Goal: Information Seeking & Learning: Understand process/instructions

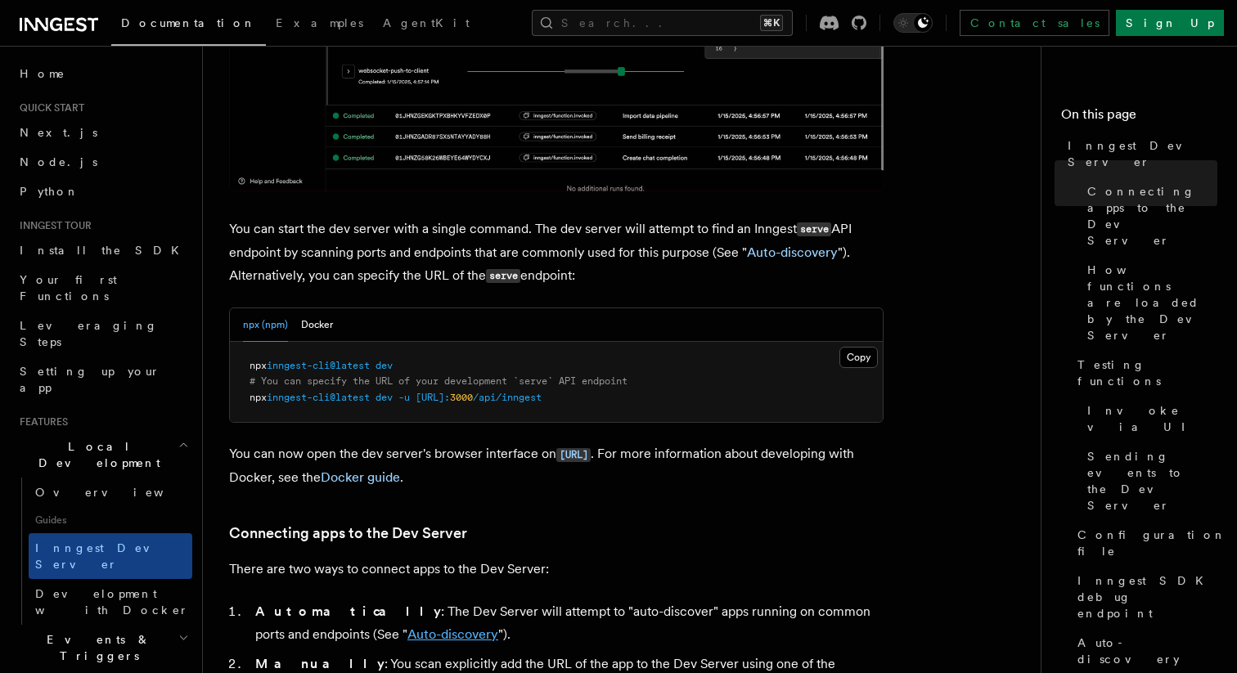
click at [407, 627] on link "Auto-discovery" at bounding box center [452, 635] width 91 height 16
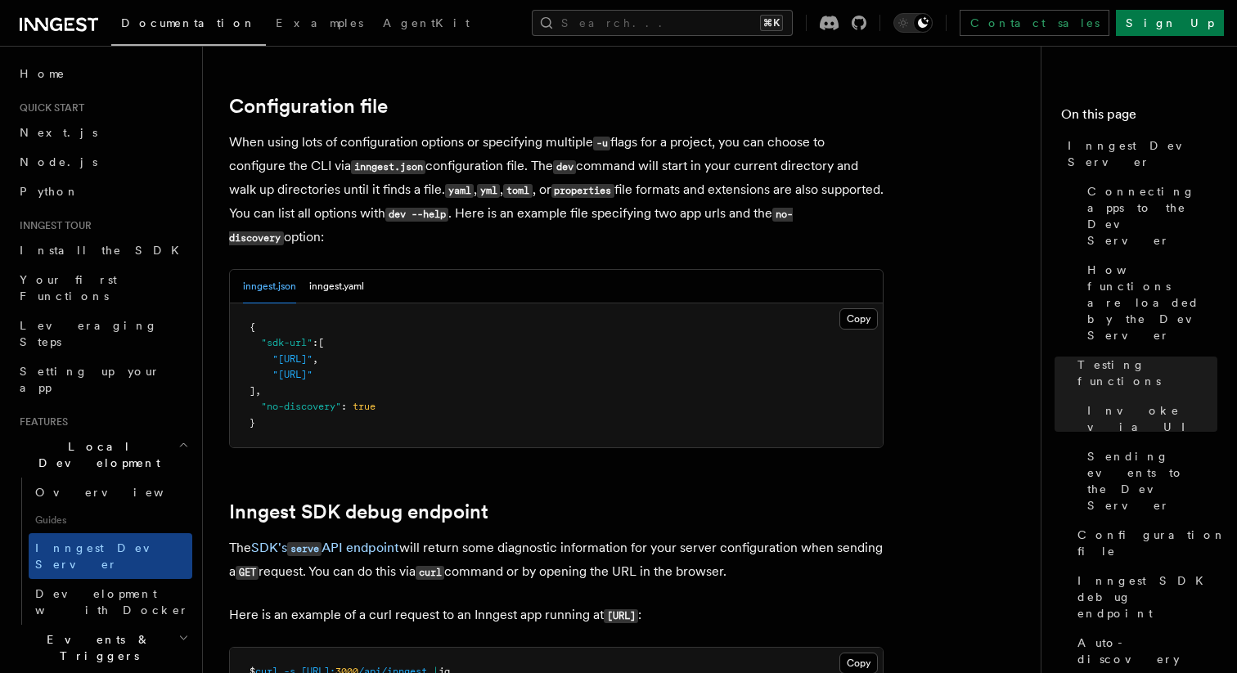
scroll to position [4305, 0]
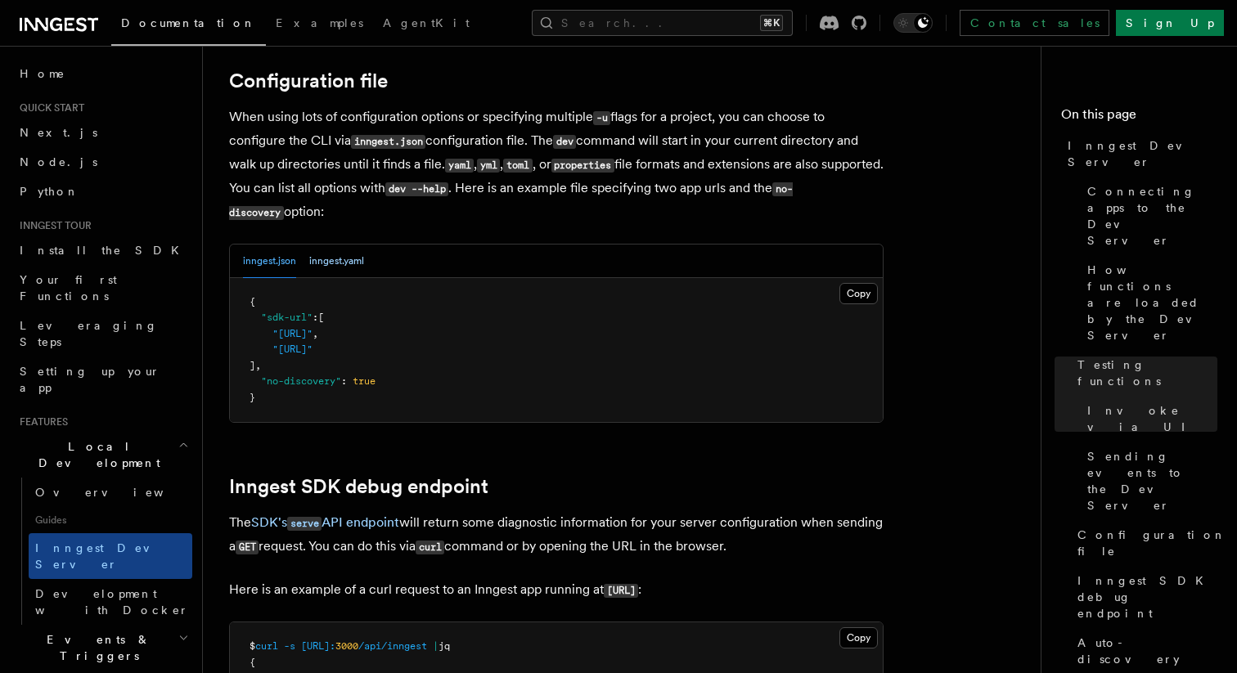
click at [324, 253] on button "inngest.yaml" at bounding box center [336, 262] width 55 height 34
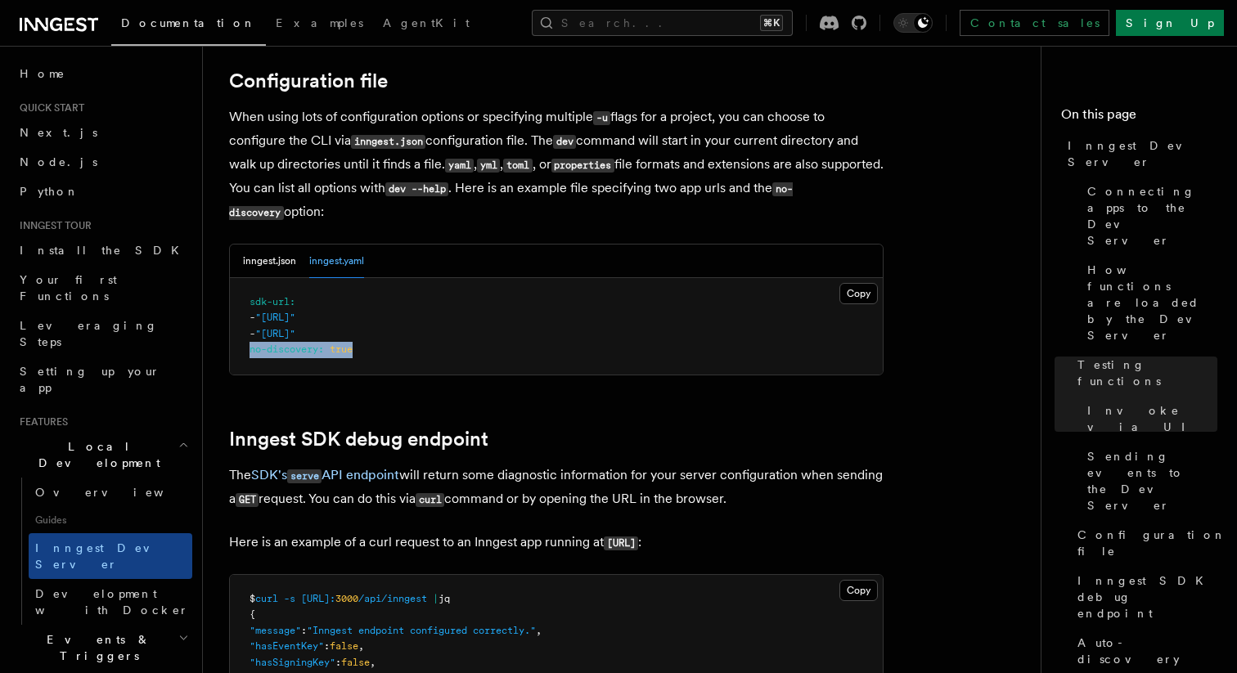
drag, startPoint x: 250, startPoint y: 338, endPoint x: 379, endPoint y: 339, distance: 128.4
click at [379, 339] on pre "sdk-url : - "[URL]" - "[URL]" no-discovery : true" at bounding box center [556, 326] width 653 height 97
copy span "no-discovery : true"
drag, startPoint x: 248, startPoint y: 285, endPoint x: 389, endPoint y: 344, distance: 153.6
click at [389, 344] on pre "sdk-url : - "[URL]" - "[URL]" no-discovery : true" at bounding box center [556, 326] width 653 height 97
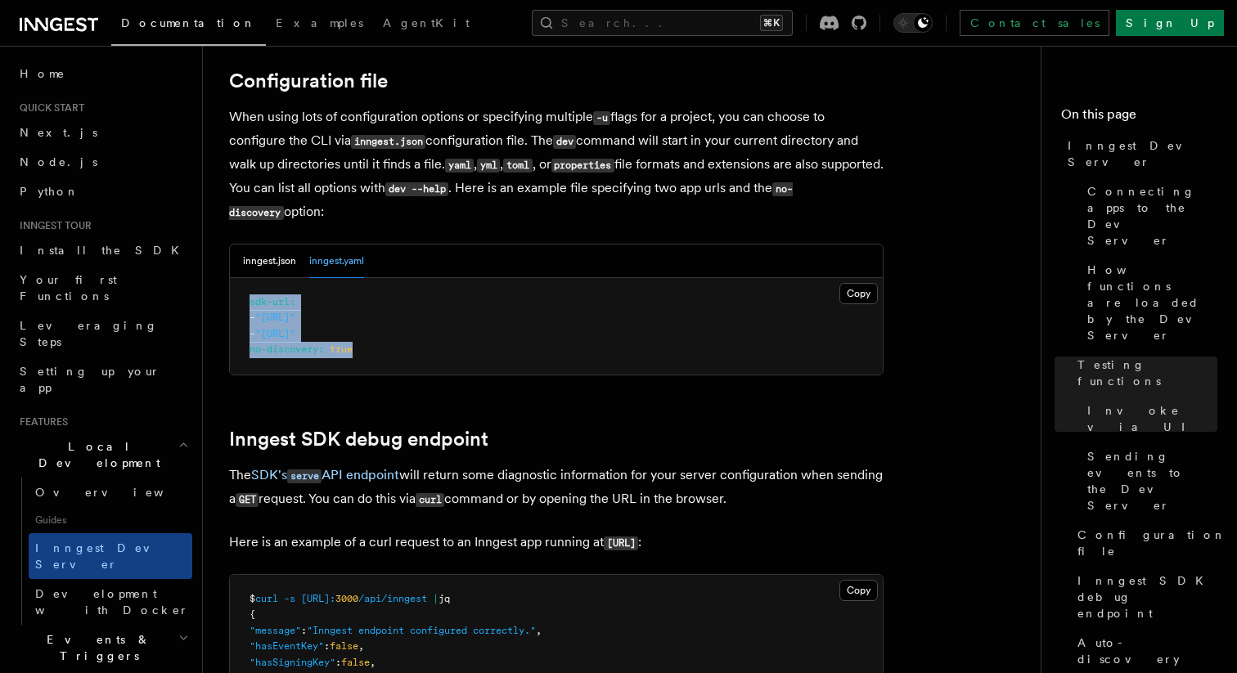
copy code "sdk-url : - "[URL]" - "[URL]" no-discovery : true"
click at [248, 294] on pre "sdk-url : - "[URL]" - "[URL]" no-discovery : true" at bounding box center [556, 326] width 653 height 97
drag, startPoint x: 248, startPoint y: 287, endPoint x: 406, endPoint y: 346, distance: 168.5
click at [406, 346] on pre "sdk-url : - "[URL]" - "[URL]" no-discovery : true" at bounding box center [556, 326] width 653 height 97
copy code "sdk-url : - "[URL]" - "[URL]" no-discovery : true"
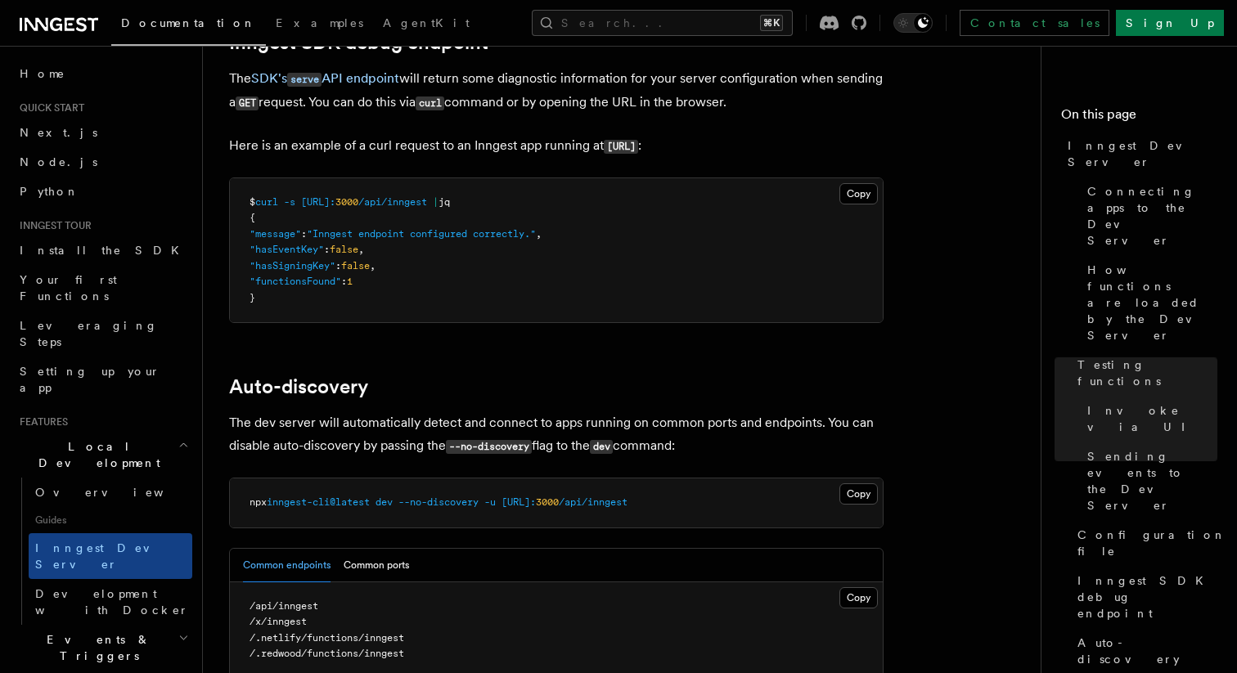
scroll to position [4779, 0]
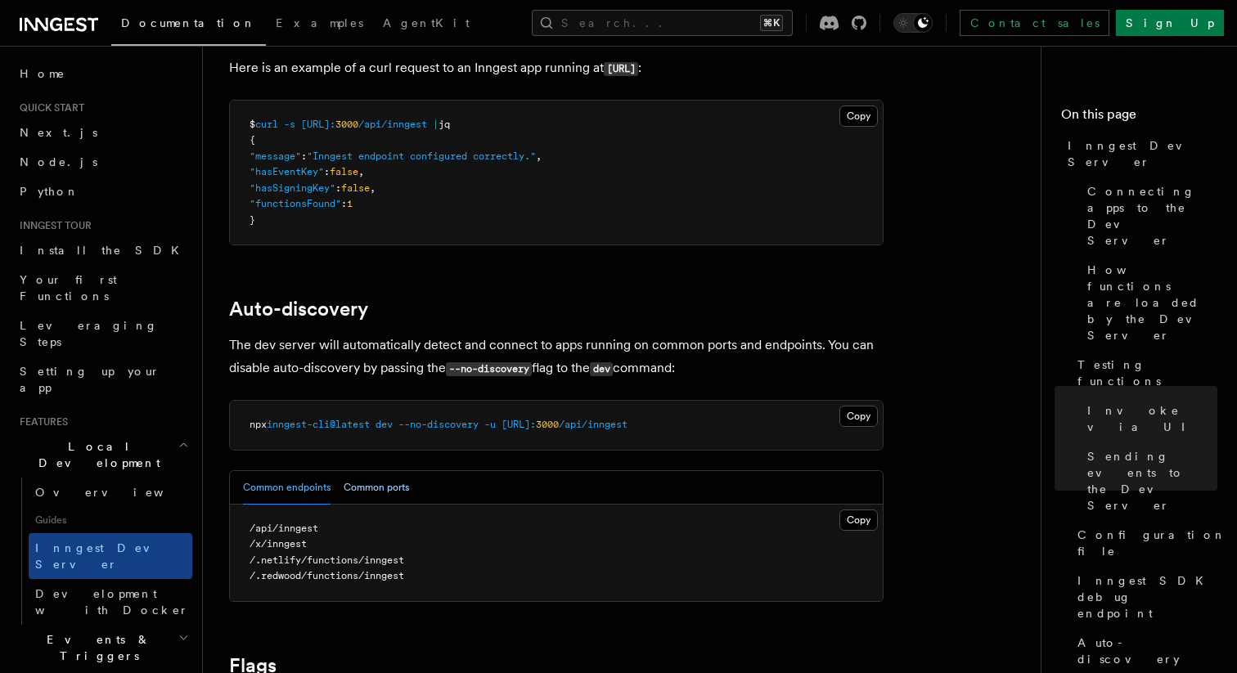
click at [389, 471] on button "Common ports" at bounding box center [376, 488] width 65 height 34
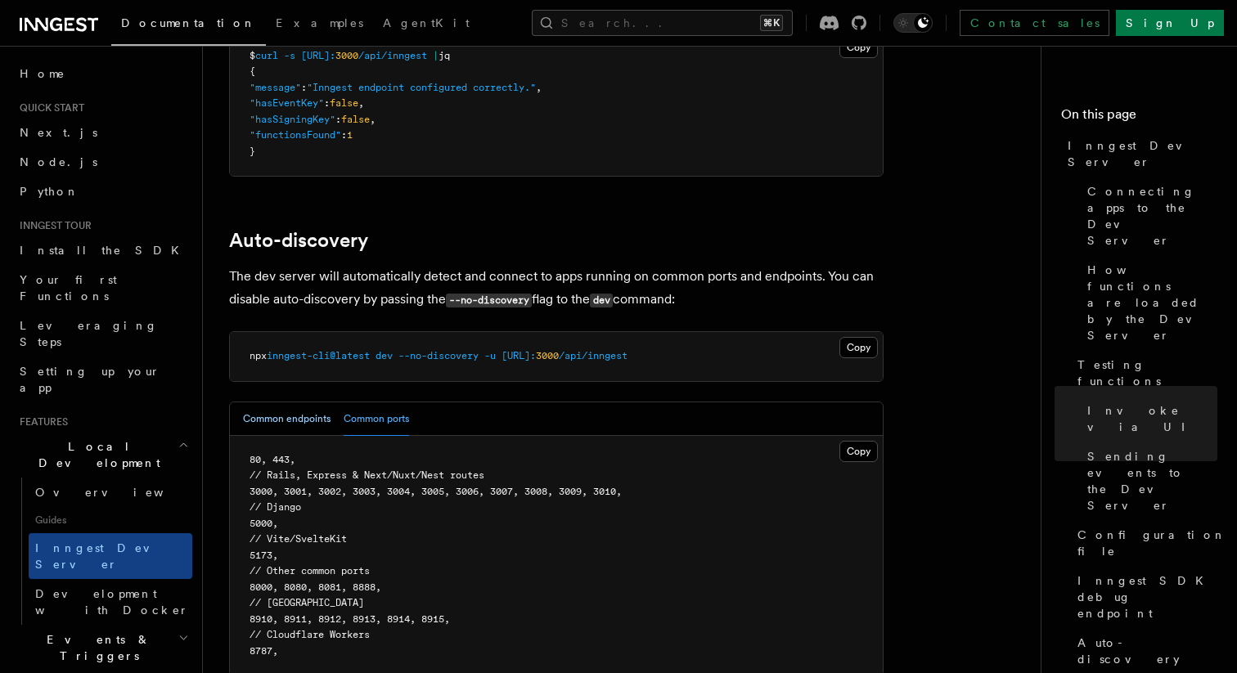
scroll to position [4853, 0]
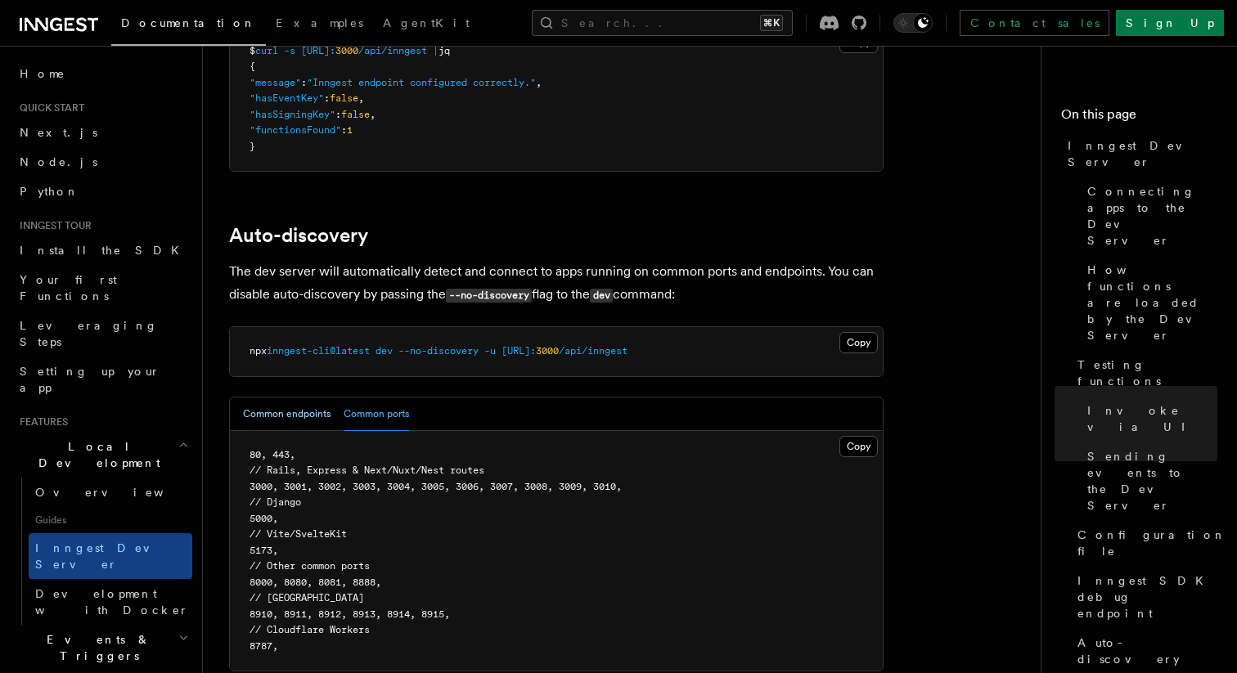
click at [273, 404] on button "Common endpoints" at bounding box center [287, 415] width 88 height 34
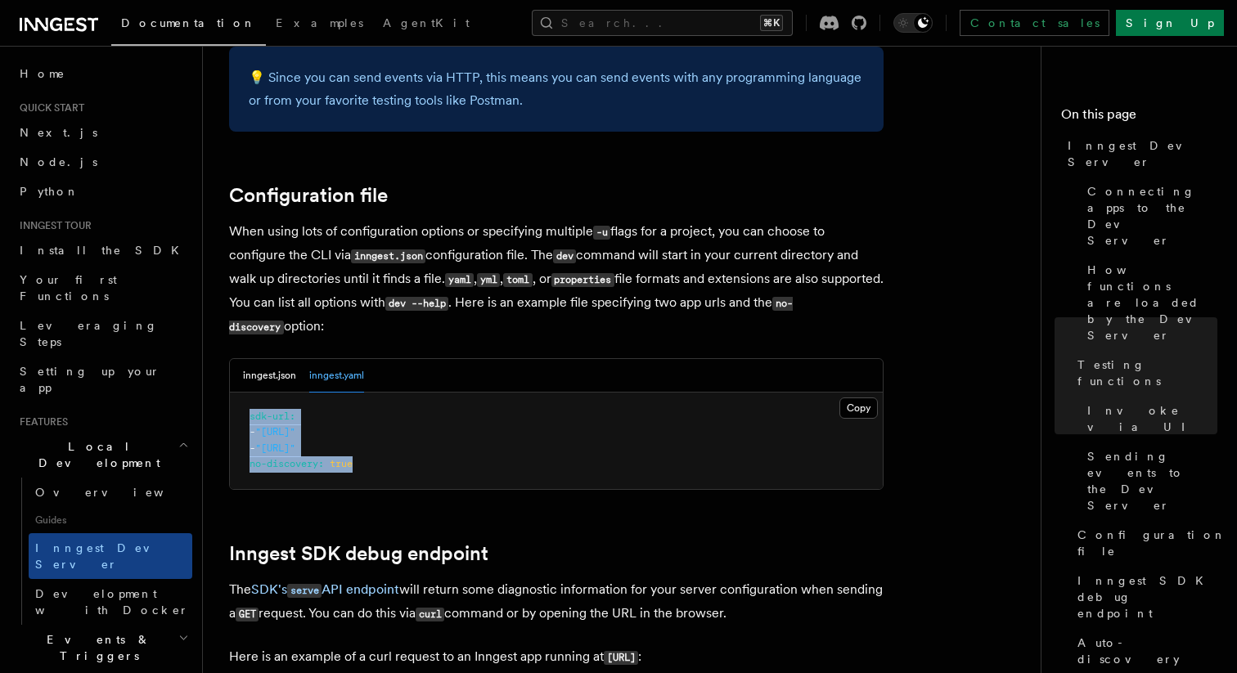
scroll to position [4150, 0]
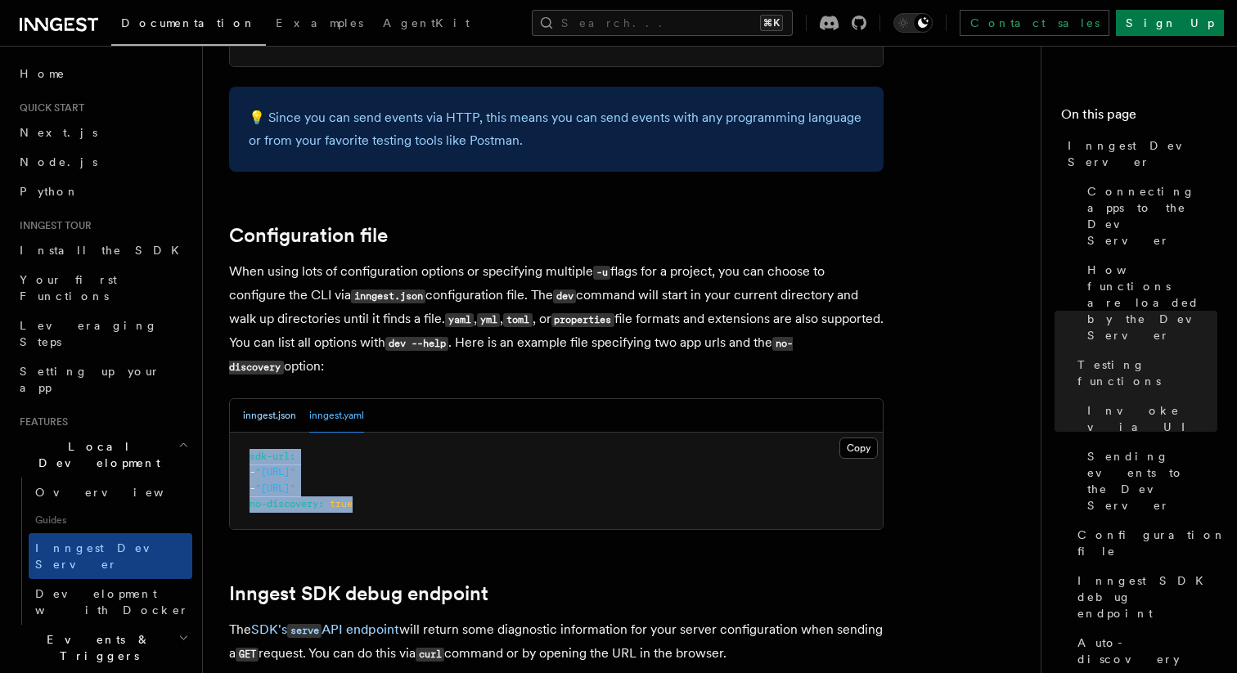
click at [255, 401] on button "inngest.json" at bounding box center [269, 416] width 53 height 34
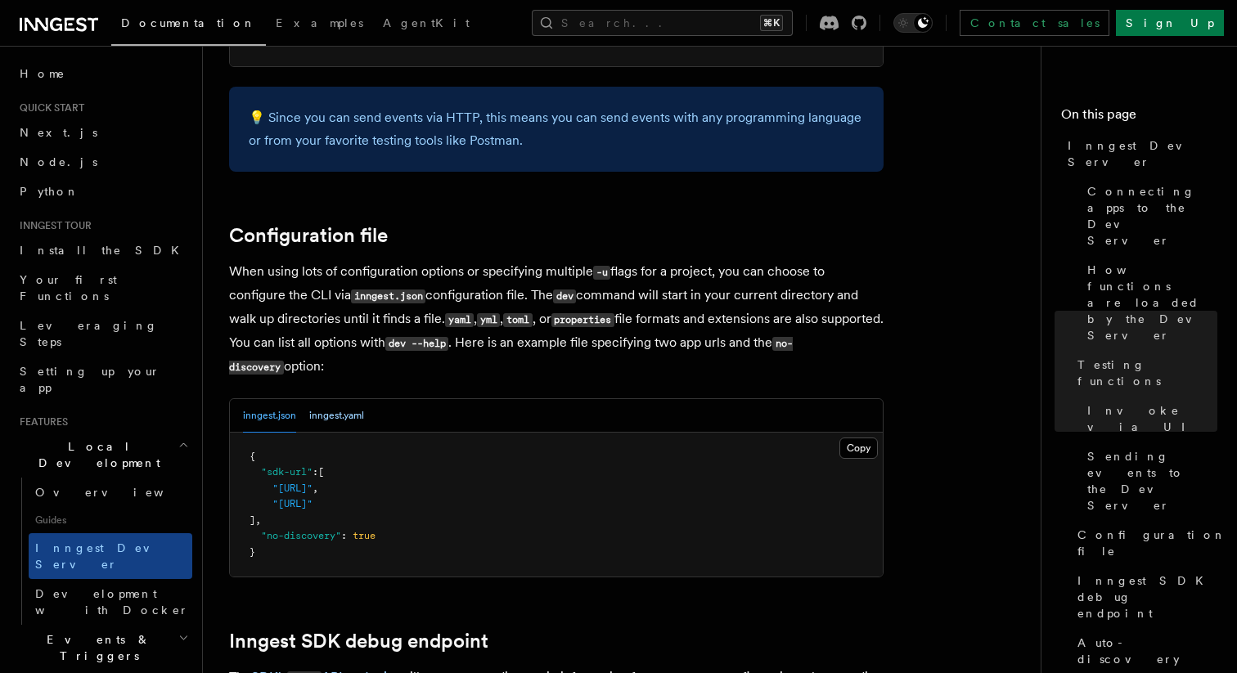
click at [347, 399] on button "inngest.yaml" at bounding box center [336, 416] width 55 height 34
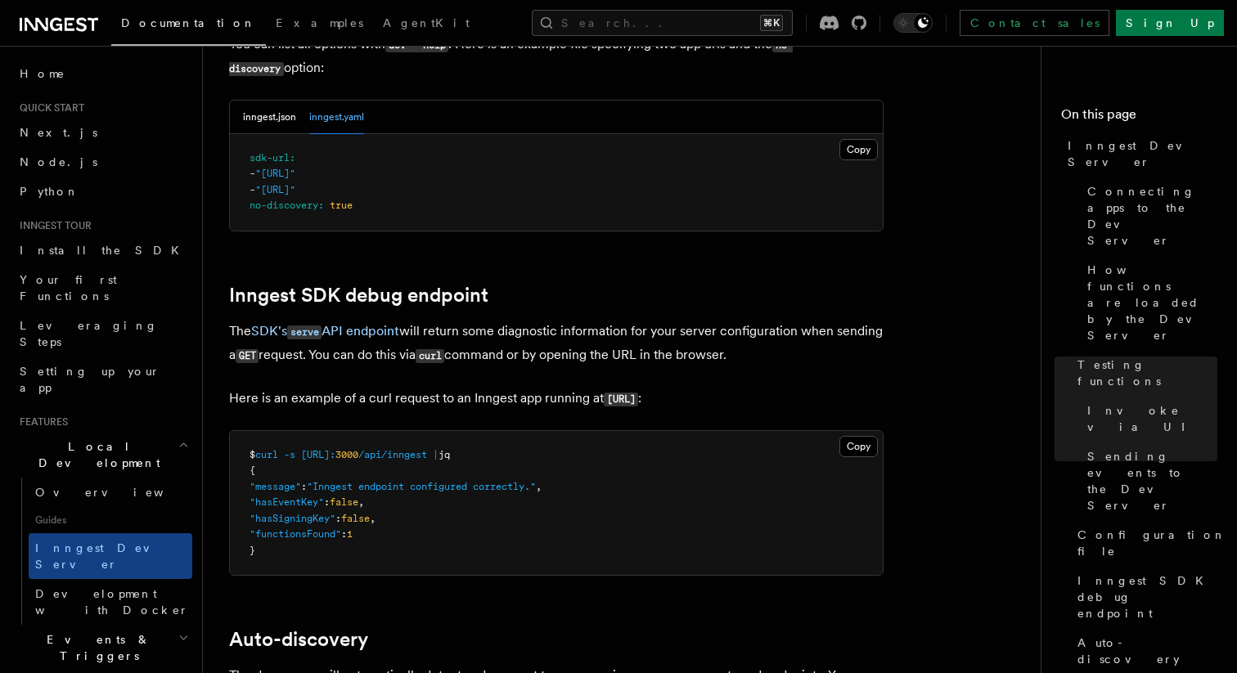
scroll to position [4450, 0]
